Goal: Find contact information: Find contact information

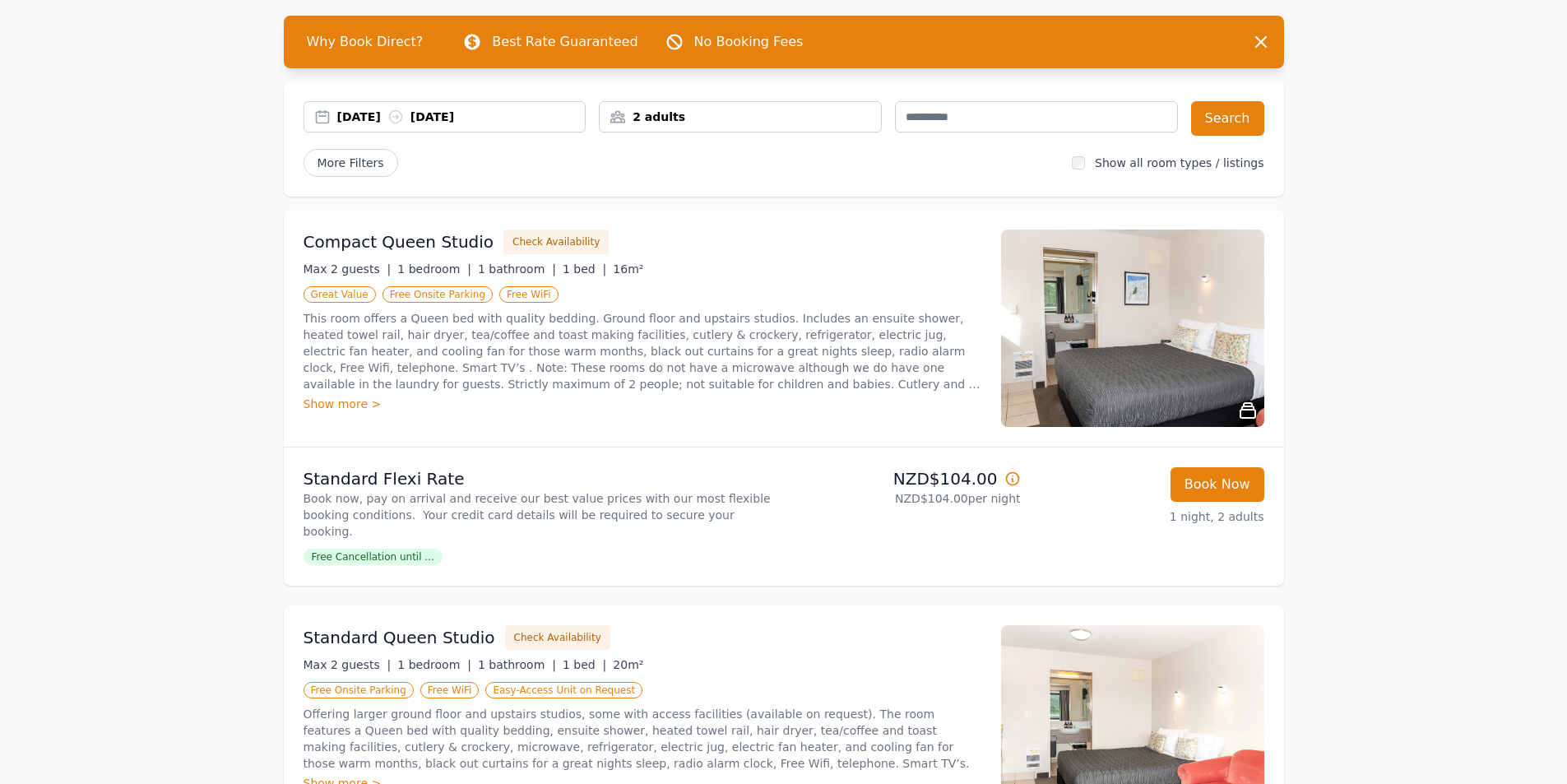
scroll to position [329, 0]
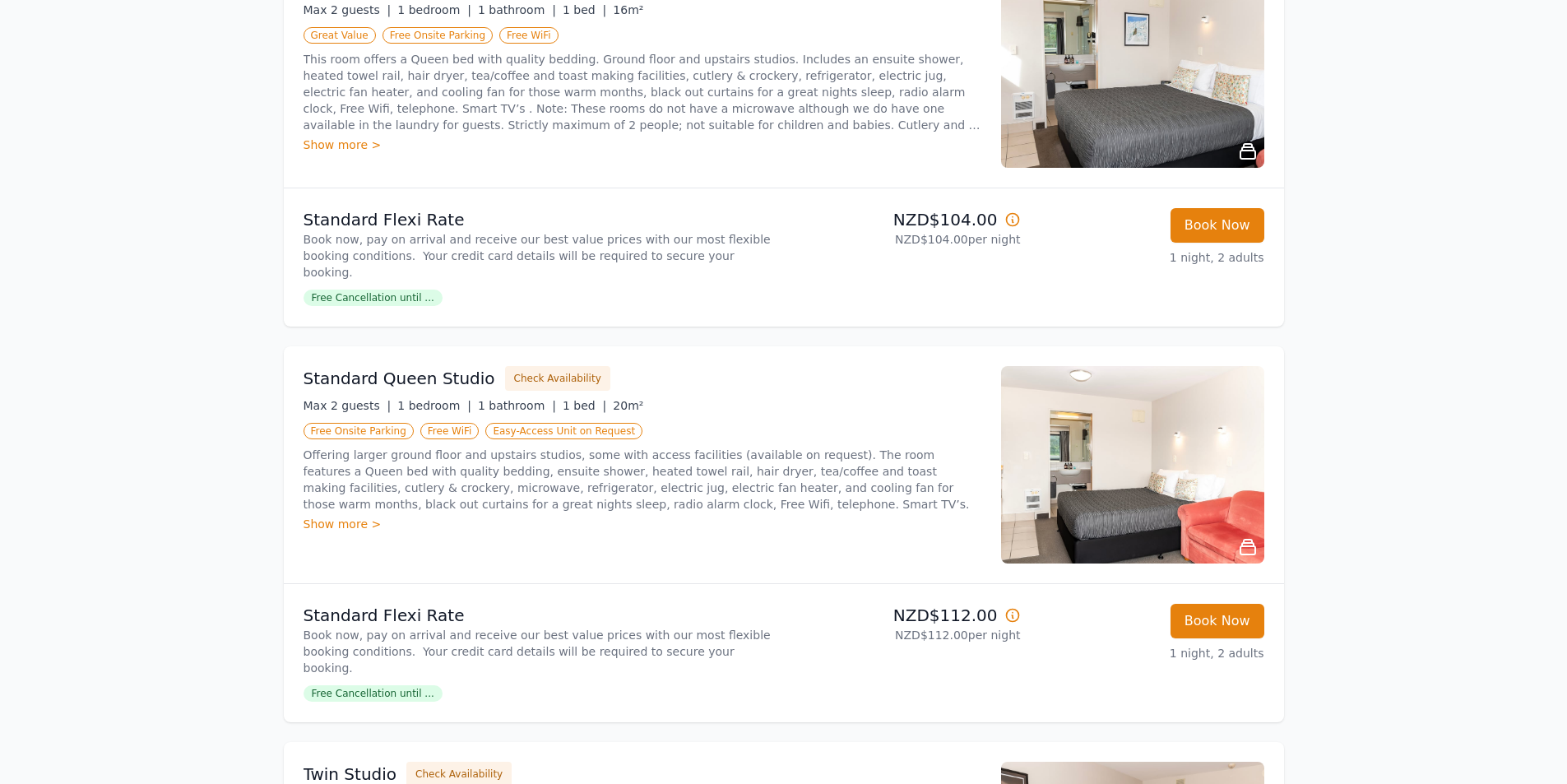
click at [348, 138] on div "Show more >" at bounding box center [642, 145] width 678 height 17
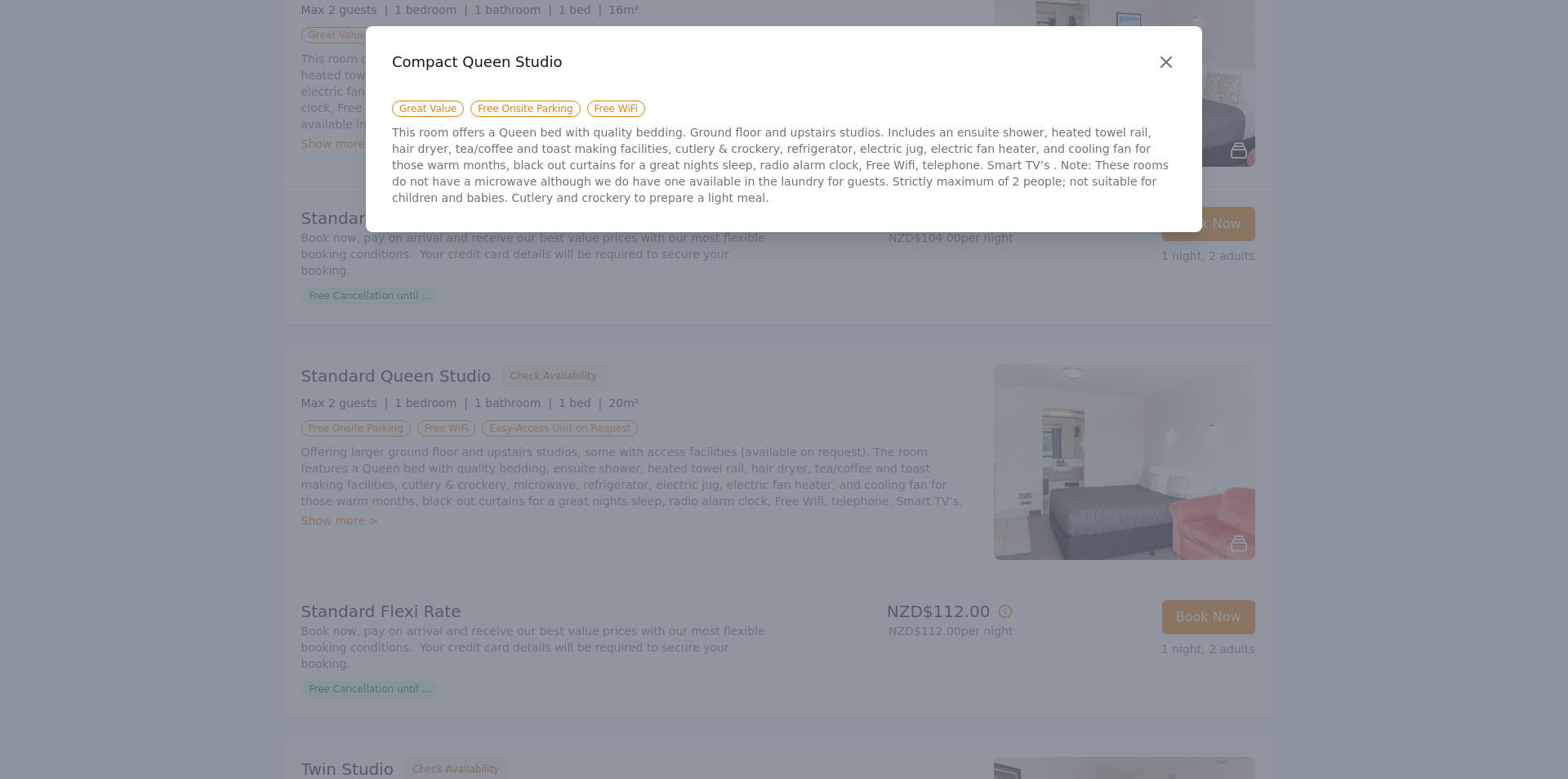
click at [1169, 61] on icon "button" at bounding box center [1166, 62] width 19 height 19
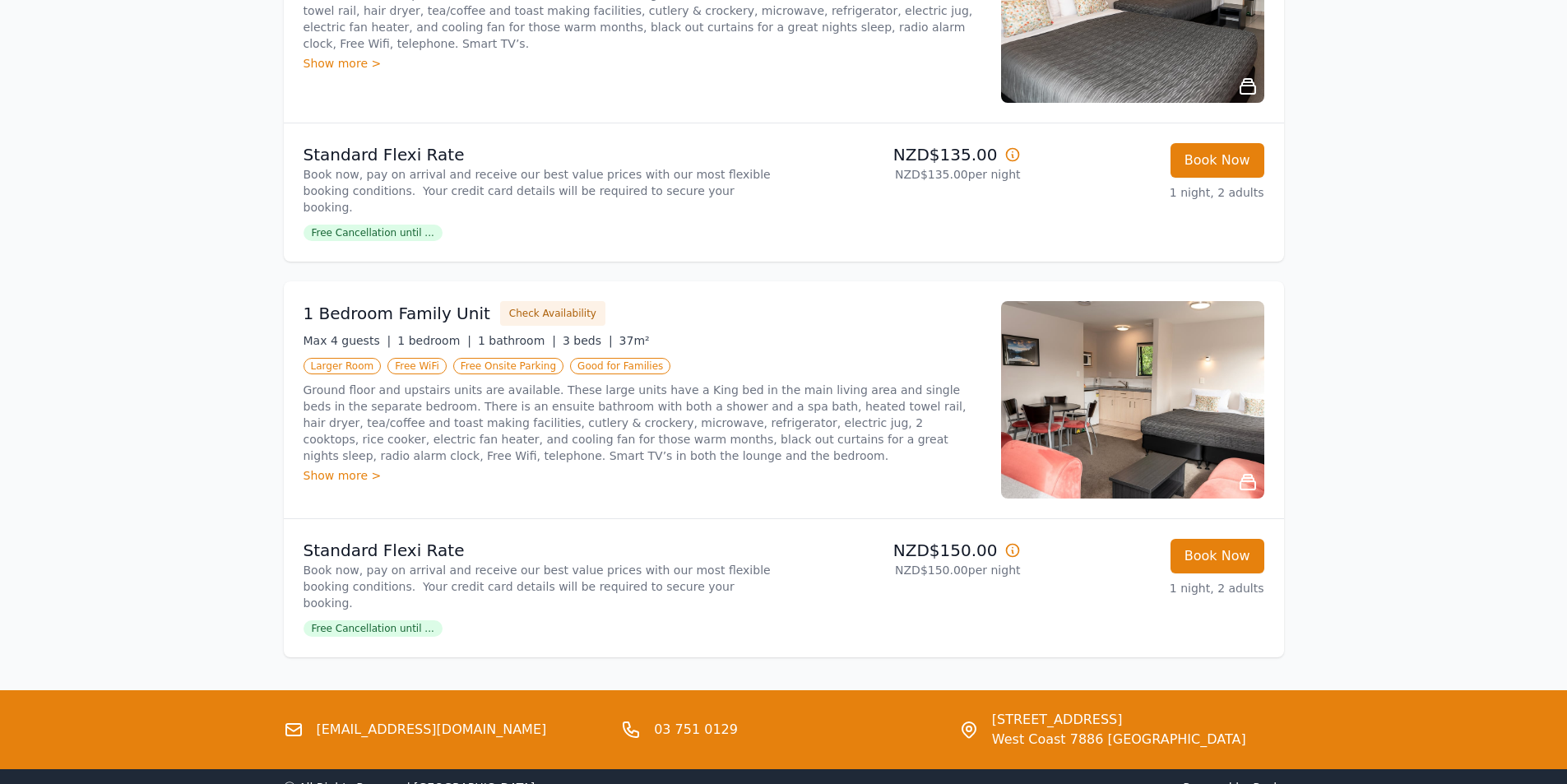
scroll to position [1977, 0]
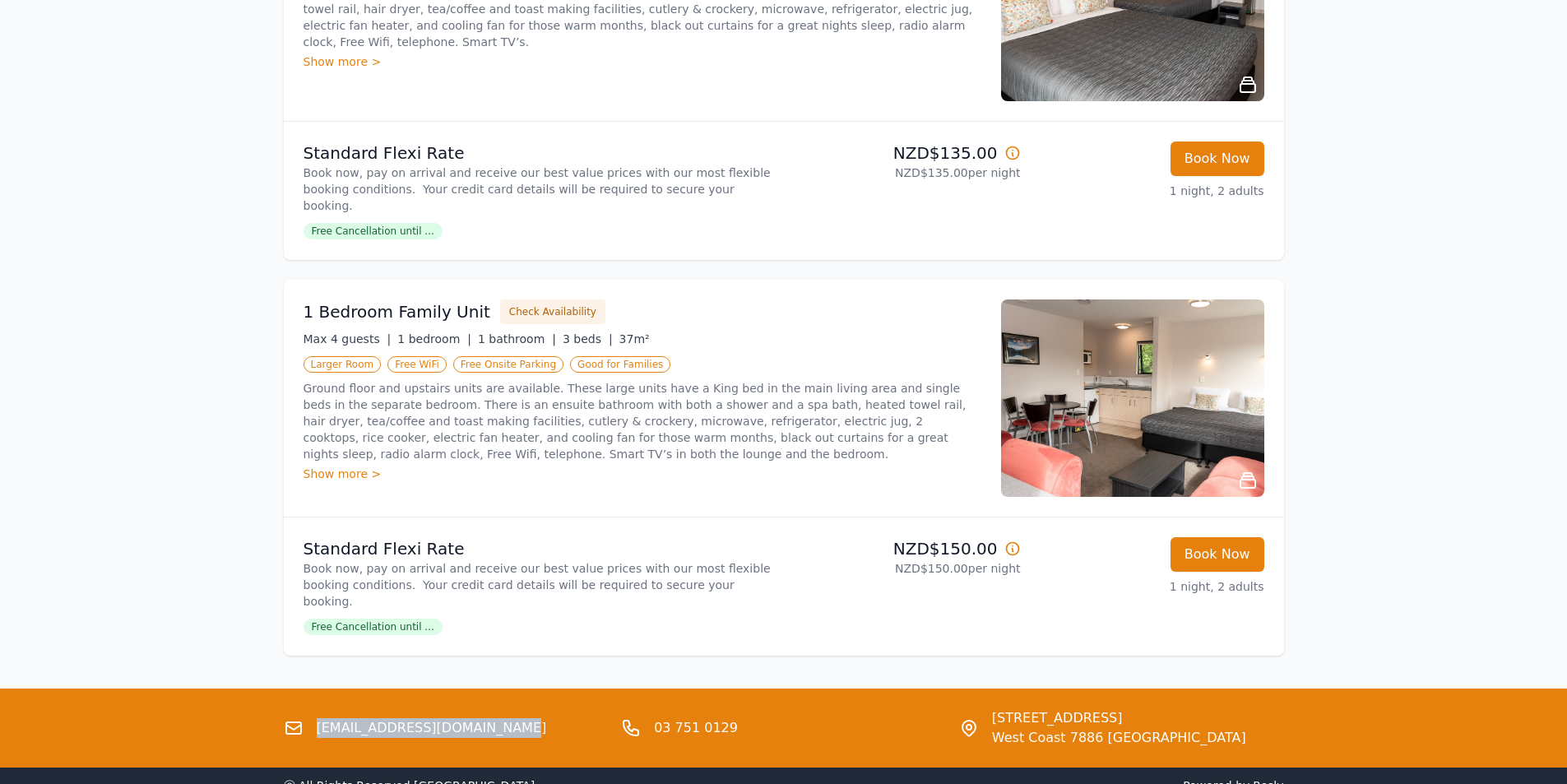
drag, startPoint x: 467, startPoint y: 630, endPoint x: 320, endPoint y: 636, distance: 147.1
click at [319, 708] on div "[EMAIL_ADDRESS][DOMAIN_NAME]" at bounding box center [447, 727] width 325 height 39
drag, startPoint x: 431, startPoint y: 644, endPoint x: 441, endPoint y: 640, distance: 10.8
click at [432, 708] on div "[EMAIL_ADDRESS][DOMAIN_NAME]" at bounding box center [447, 727] width 325 height 39
click at [468, 718] on link "[EMAIL_ADDRESS][DOMAIN_NAME]" at bounding box center [432, 728] width 230 height 20
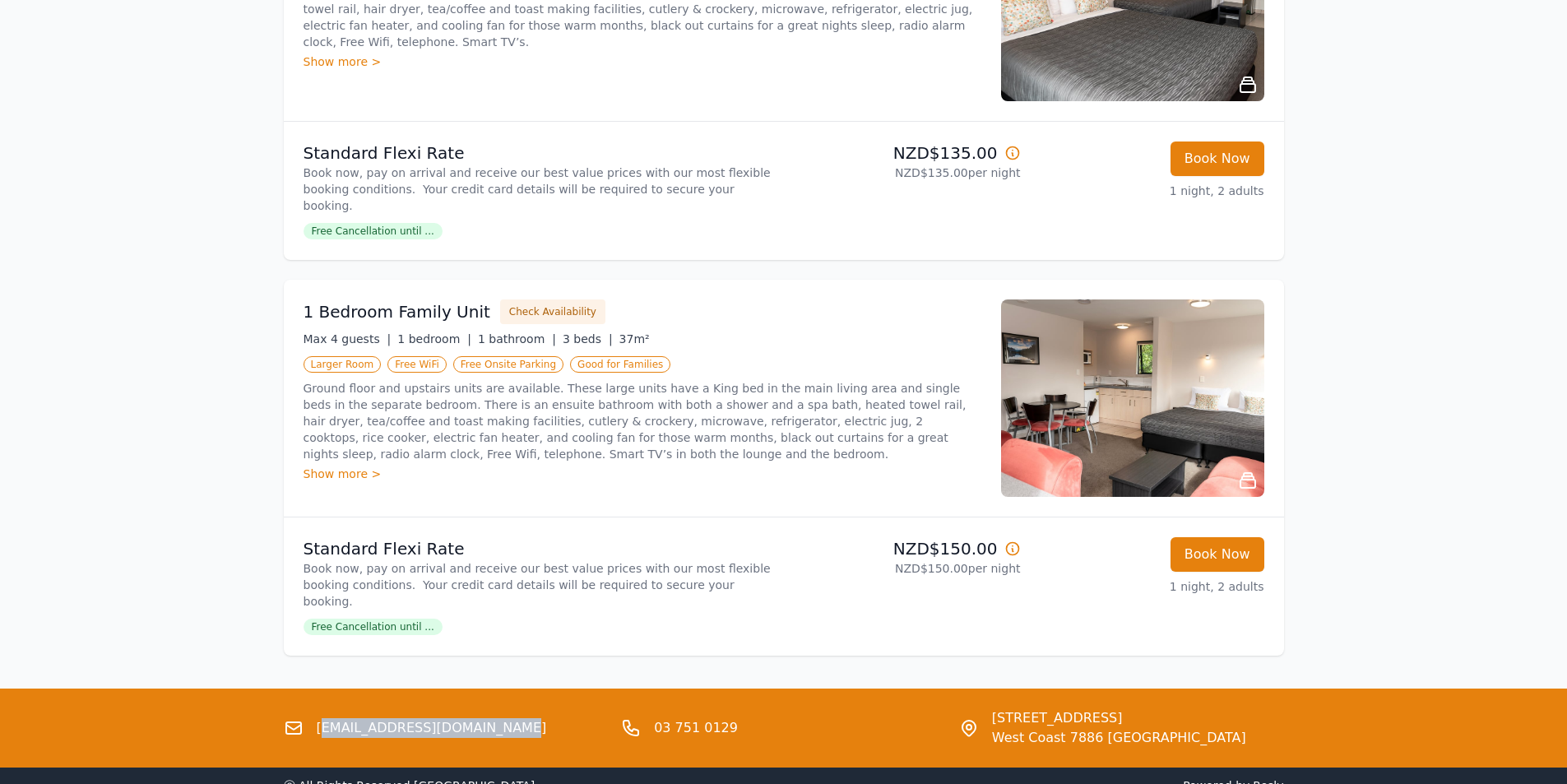
click at [423, 718] on link "[EMAIL_ADDRESS][DOMAIN_NAME]" at bounding box center [432, 728] width 230 height 20
drag, startPoint x: 310, startPoint y: 623, endPoint x: 495, endPoint y: 628, distance: 185.1
click at [495, 708] on div "[EMAIL_ADDRESS][DOMAIN_NAME]" at bounding box center [447, 727] width 325 height 39
copy link "[EMAIL_ADDRESS][DOMAIN_NAME]"
